Goal: Find specific page/section: Find specific page/section

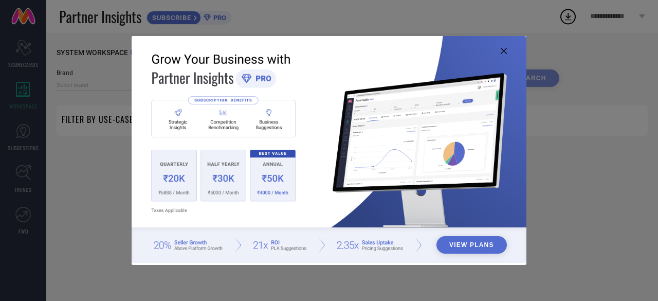
type input "1 STOP FASHION"
type input "All"
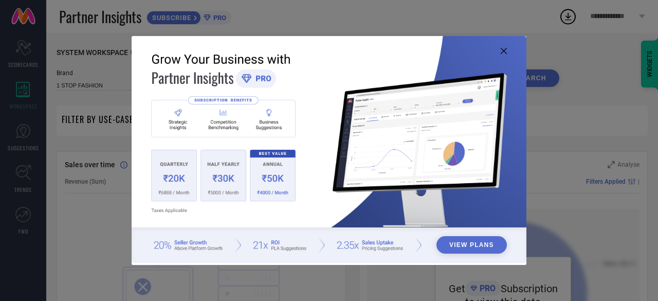
click at [501, 51] on icon at bounding box center [504, 51] width 6 height 6
